Goal: Transaction & Acquisition: Purchase product/service

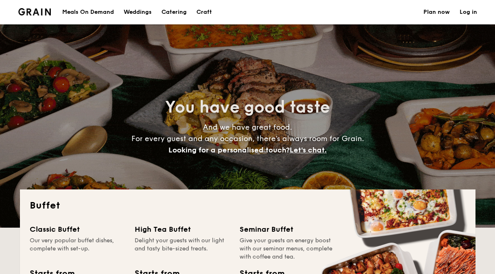
select select
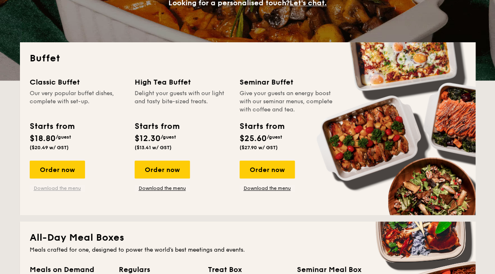
click at [44, 189] on link "Download the menu" at bounding box center [57, 188] width 55 height 7
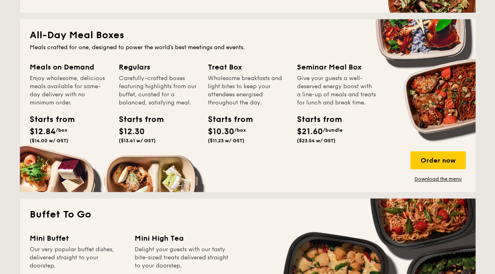
scroll to position [351, 0]
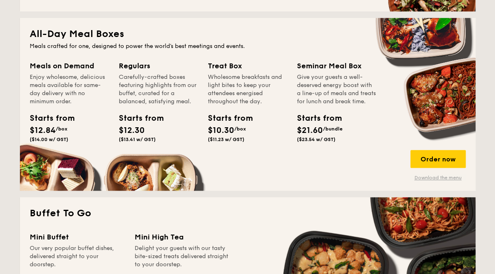
click at [438, 175] on link "Download the menu" at bounding box center [438, 178] width 55 height 7
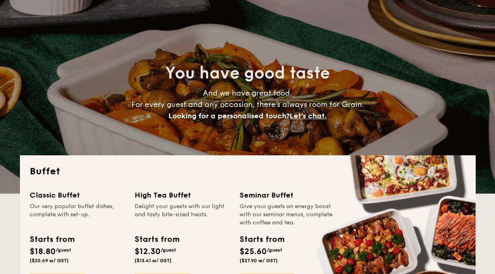
scroll to position [0, 0]
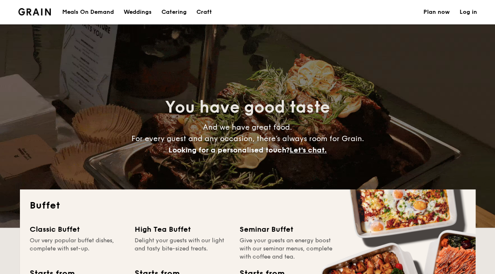
click at [105, 9] on div "Meals On Demand" at bounding box center [88, 12] width 52 height 24
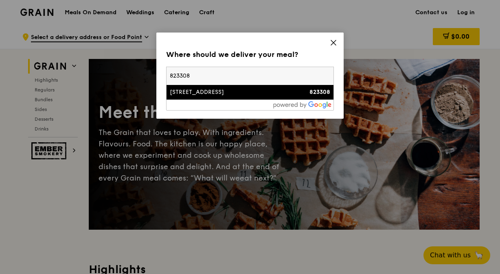
type input "823308"
click at [260, 94] on div "[STREET_ADDRESS]" at bounding box center [230, 92] width 120 height 8
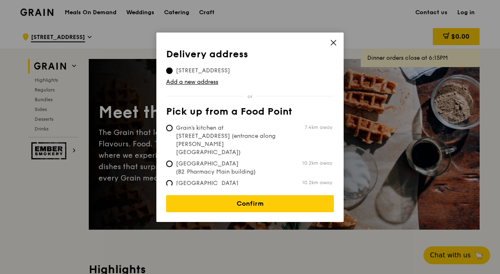
click at [251, 132] on span "Grain's kitchen at [STREET_ADDRESS] (entrance along [PERSON_NAME][GEOGRAPHIC_DA…" at bounding box center [226, 140] width 121 height 33
click at [173, 131] on input "Grain's kitchen at [STREET_ADDRESS] (entrance along [PERSON_NAME][GEOGRAPHIC_DA…" at bounding box center [169, 128] width 7 height 7
radio input "true"
click at [221, 68] on span "[STREET_ADDRESS]" at bounding box center [203, 71] width 74 height 8
click at [173, 68] on input "[STREET_ADDRESS]" at bounding box center [169, 71] width 7 height 7
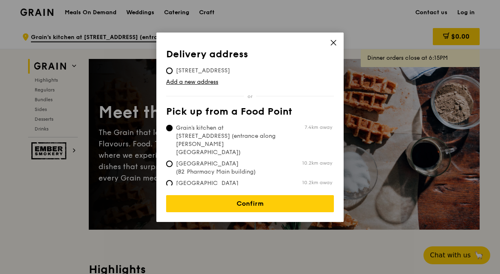
radio input "true"
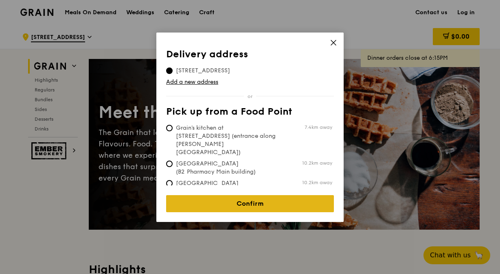
click at [229, 199] on link "Confirm" at bounding box center [250, 203] width 168 height 17
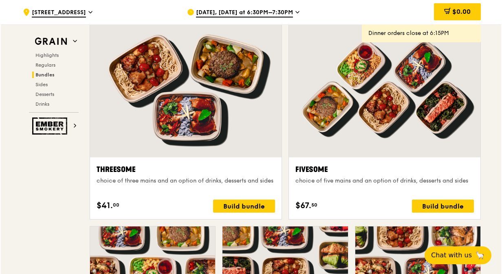
scroll to position [1425, 0]
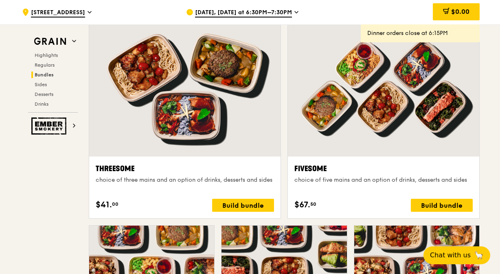
click at [315, 169] on div "Fivesome" at bounding box center [383, 168] width 178 height 11
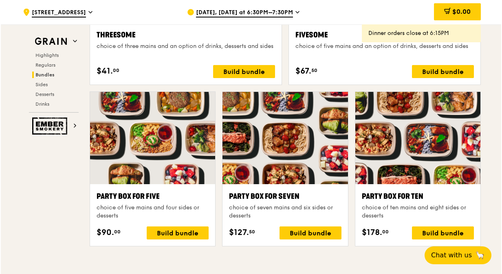
scroll to position [1559, 0]
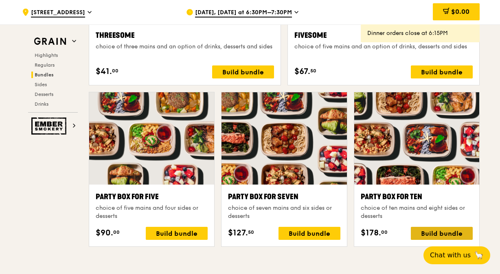
click at [433, 228] on div "Build bundle" at bounding box center [442, 233] width 62 height 13
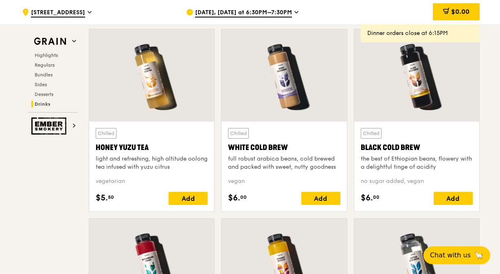
scroll to position [3041, 0]
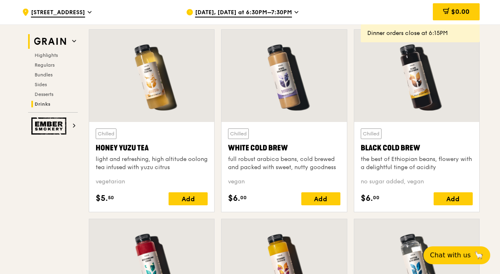
click at [42, 38] on img at bounding box center [49, 41] width 37 height 15
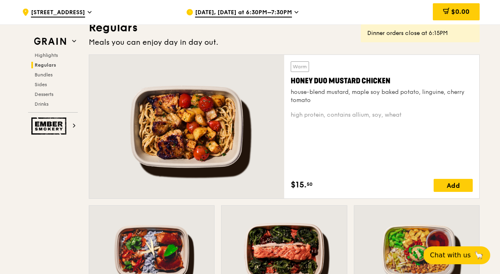
scroll to position [548, 0]
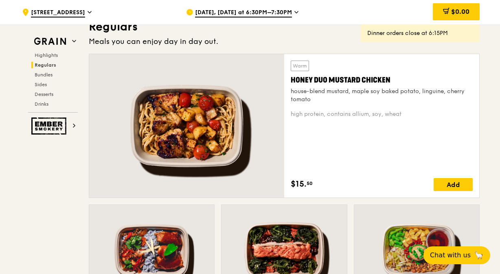
click at [239, 15] on span "[DATE], [DATE] at 6:30PM–7:30PM" at bounding box center [243, 13] width 97 height 9
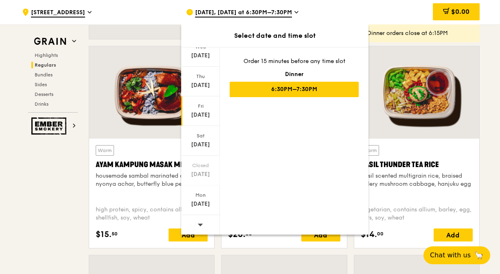
scroll to position [844, 0]
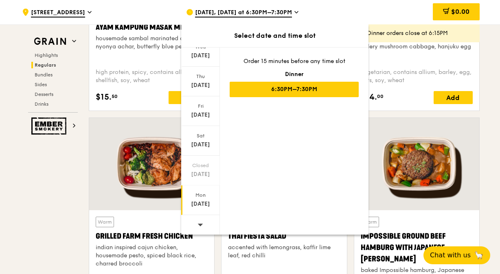
click at [204, 204] on div "[DATE]" at bounding box center [200, 204] width 36 height 8
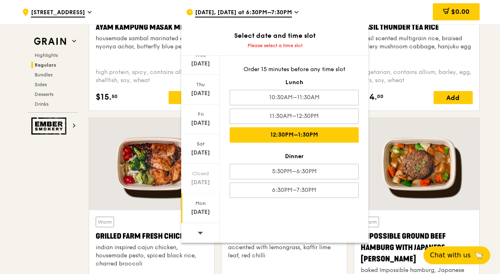
click at [280, 132] on div "12:30PM–1:30PM" at bounding box center [294, 134] width 129 height 15
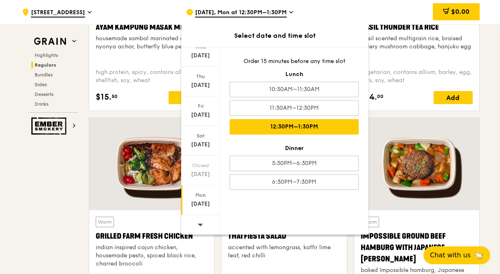
click at [199, 222] on icon at bounding box center [200, 225] width 6 height 6
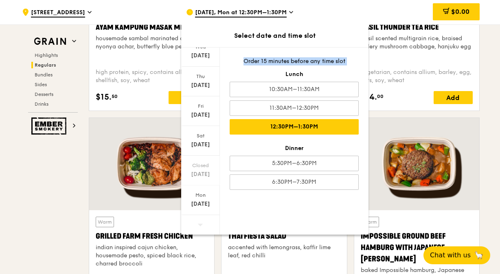
click at [199, 222] on icon at bounding box center [200, 225] width 6 height 6
drag, startPoint x: 199, startPoint y: 222, endPoint x: 300, endPoint y: 122, distance: 142.5
click at [300, 122] on div "12:30PM–1:30PM" at bounding box center [294, 126] width 129 height 15
click at [299, 123] on div "12:30PM–1:30PM" at bounding box center [294, 126] width 129 height 15
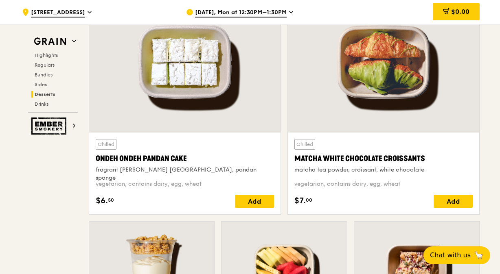
scroll to position [2411, 0]
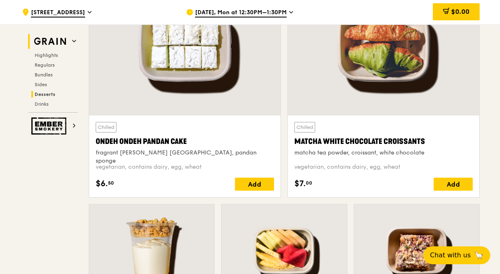
click at [57, 43] on img at bounding box center [49, 41] width 37 height 15
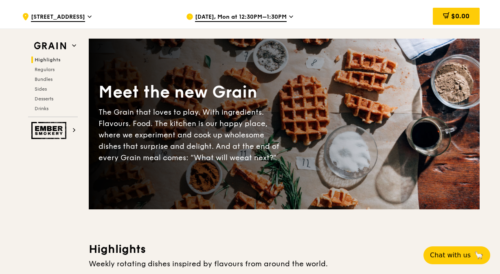
scroll to position [0, 0]
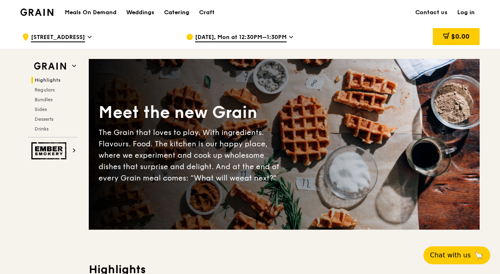
click at [175, 7] on div "Catering" at bounding box center [176, 12] width 25 height 24
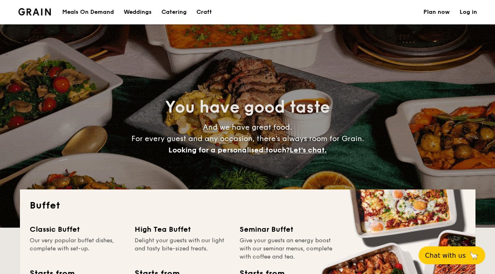
select select
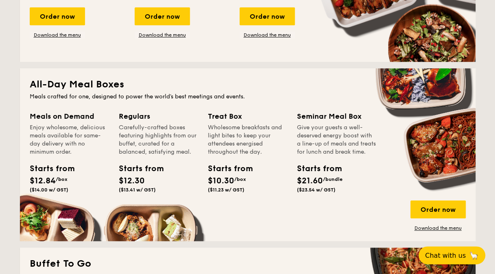
scroll to position [309, 0]
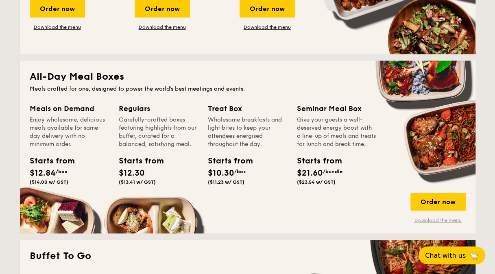
click at [433, 219] on link "Download the menu" at bounding box center [438, 220] width 55 height 7
